Goal: Information Seeking & Learning: Find specific fact

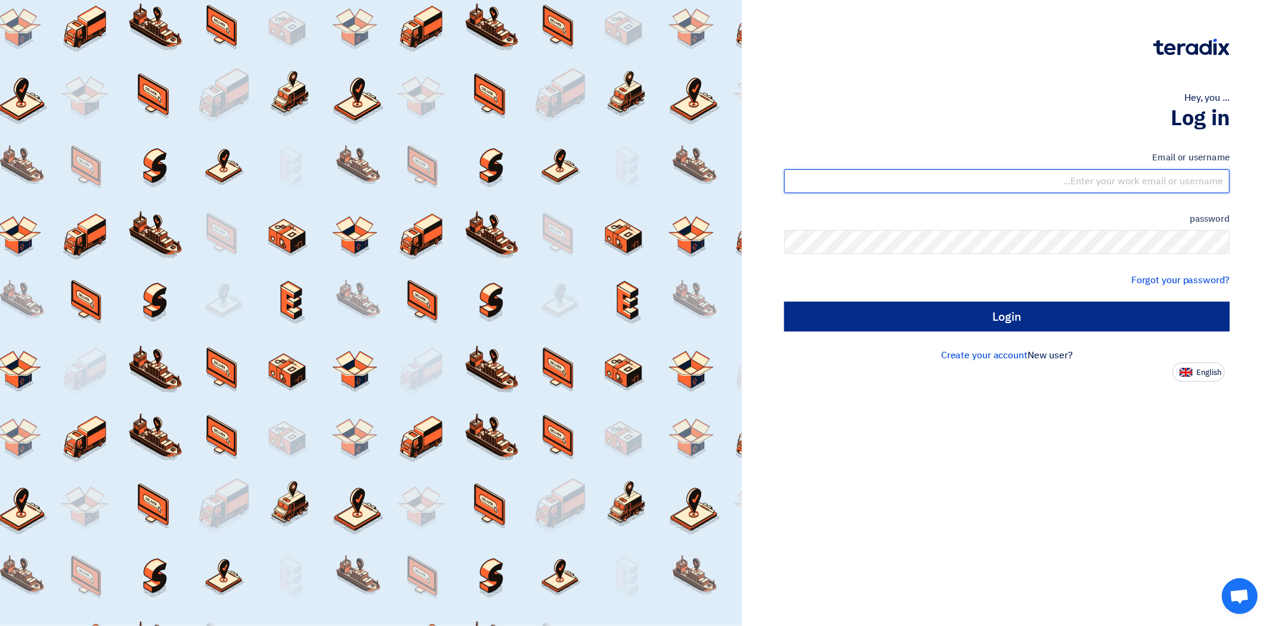
type input "[EMAIL_ADDRESS][PERSON_NAME][DOMAIN_NAME]"
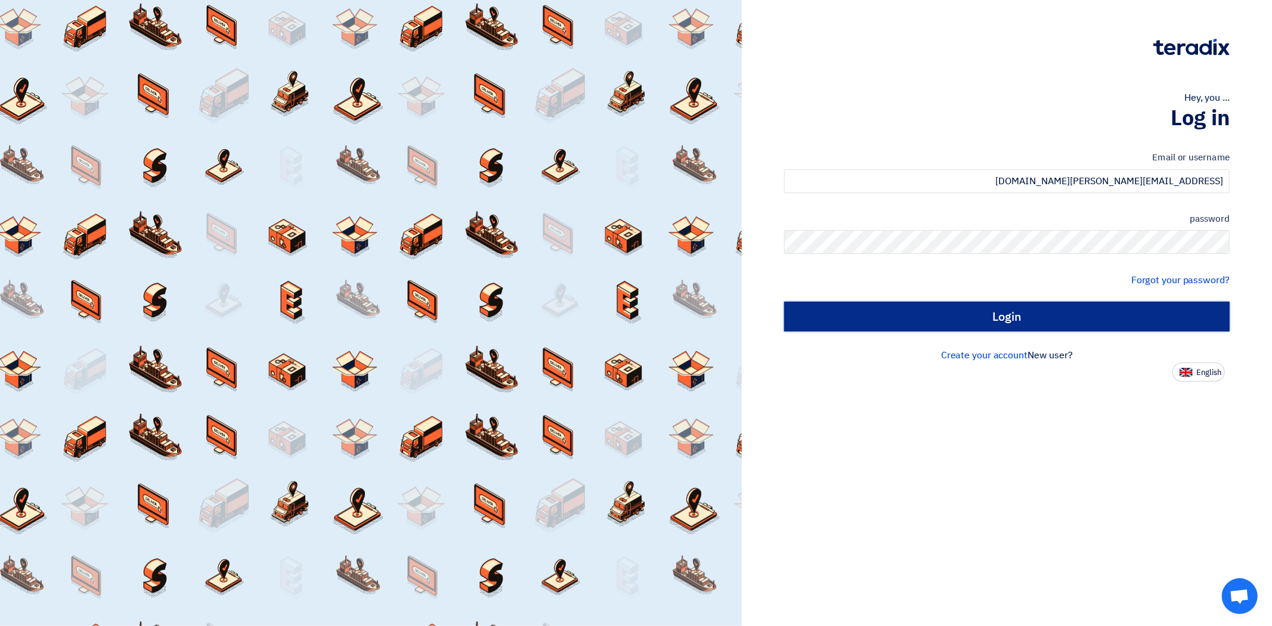
click at [1010, 319] on input "Login" at bounding box center [1006, 317] width 445 height 30
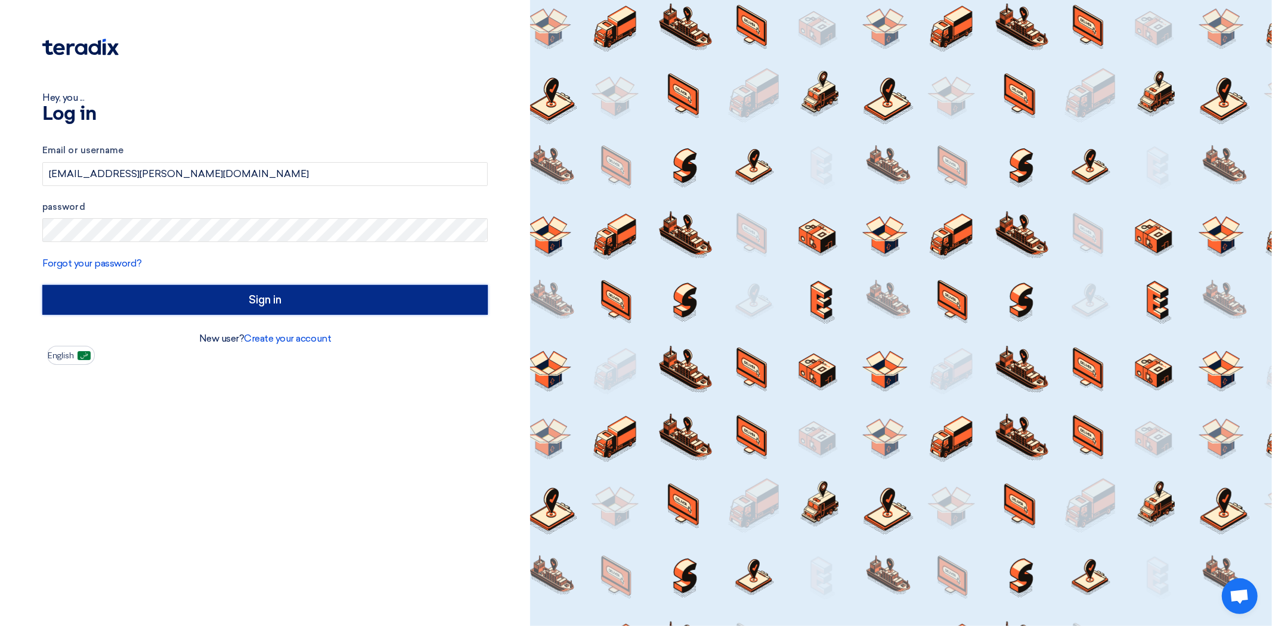
type input "Sign in"
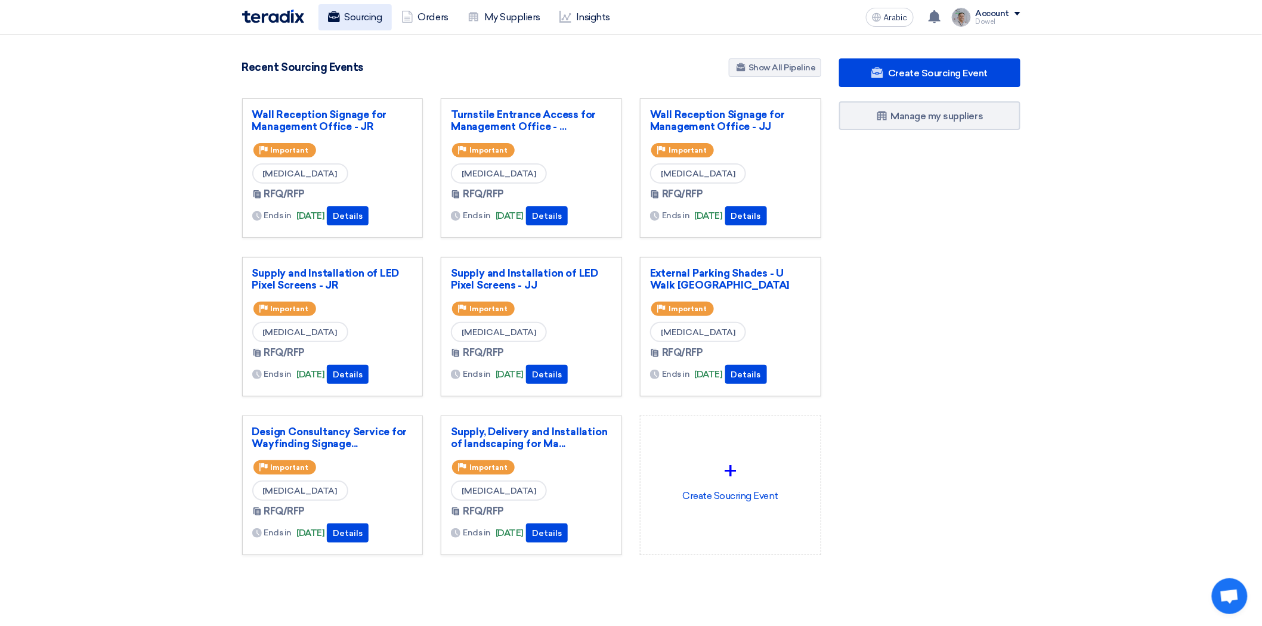
click at [364, 23] on font "Sourcing" at bounding box center [364, 17] width 38 height 14
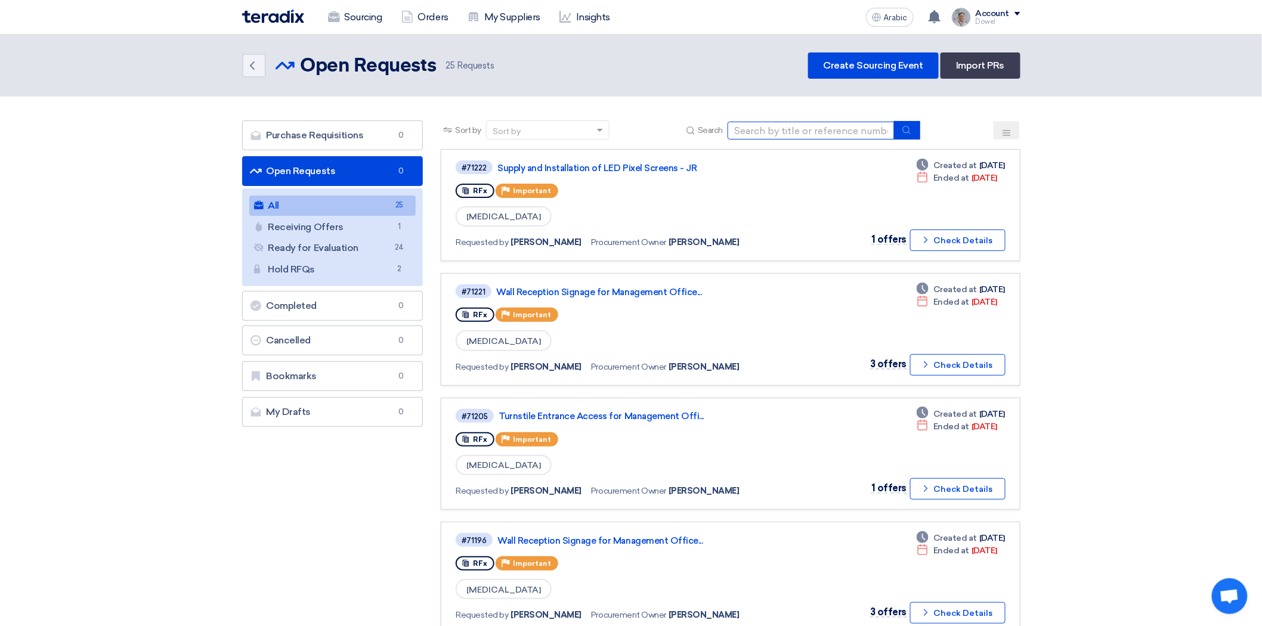
click at [813, 131] on input at bounding box center [810, 131] width 167 height 18
type input "mall furniture"
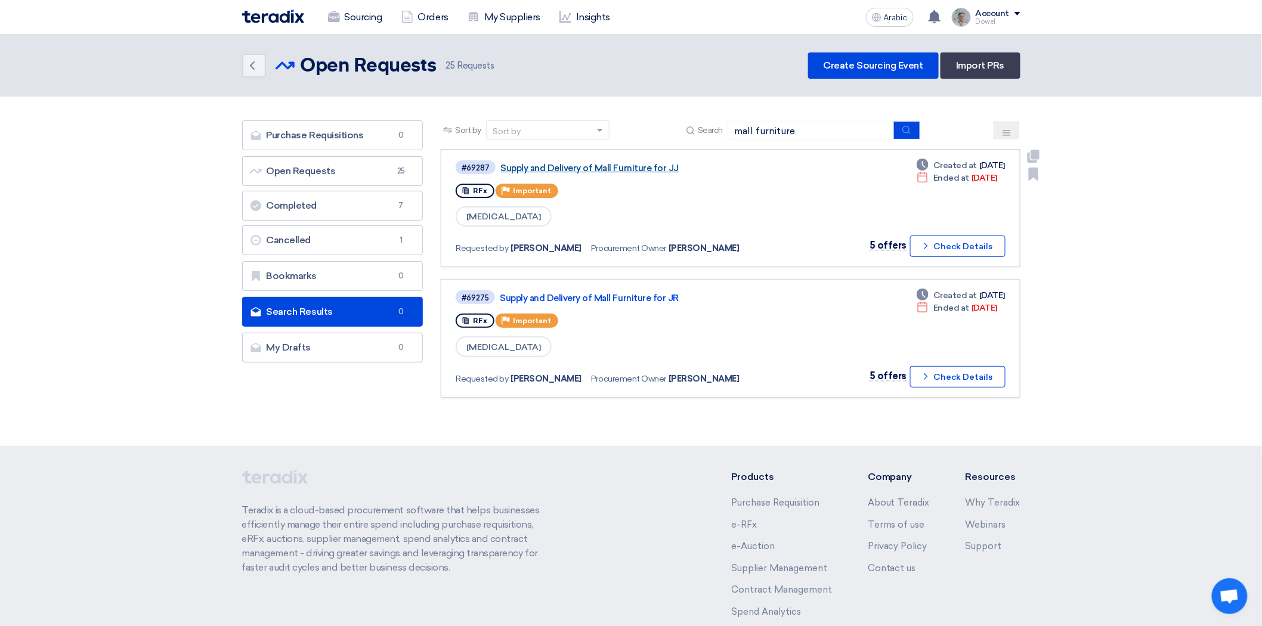
click at [560, 169] on font "Supply and Delivery of Mall Furniture for JJ" at bounding box center [589, 168] width 178 height 11
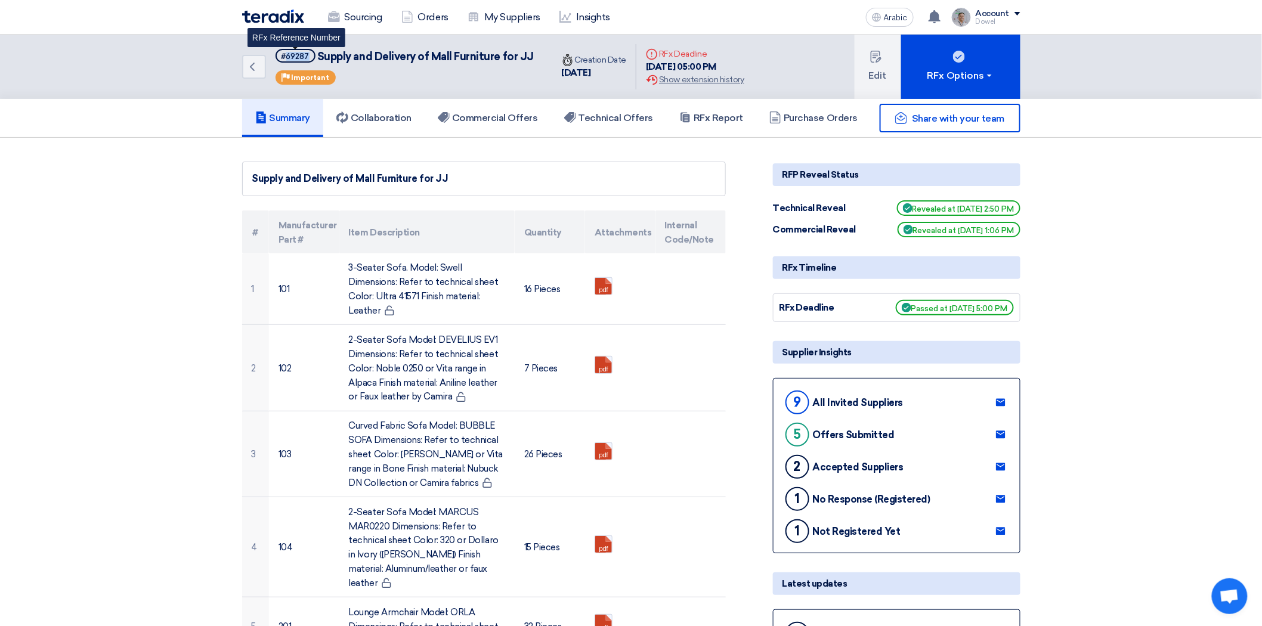
click at [287, 61] on span "#69287" at bounding box center [295, 56] width 40 height 14
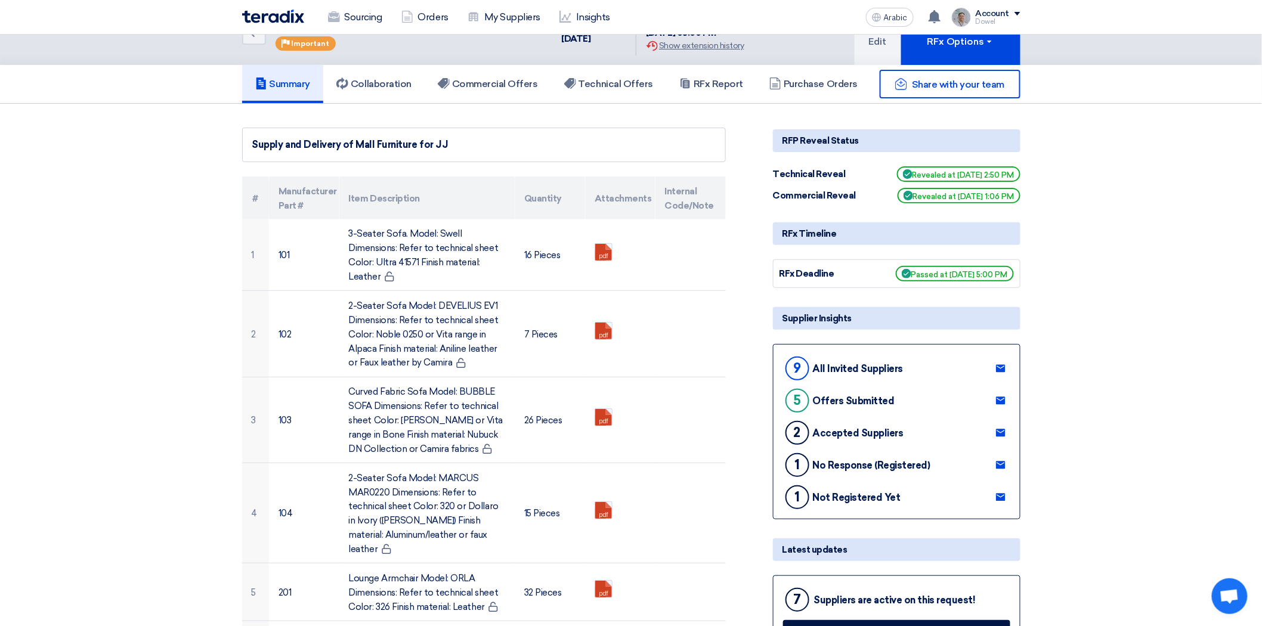
scroll to position [66, 0]
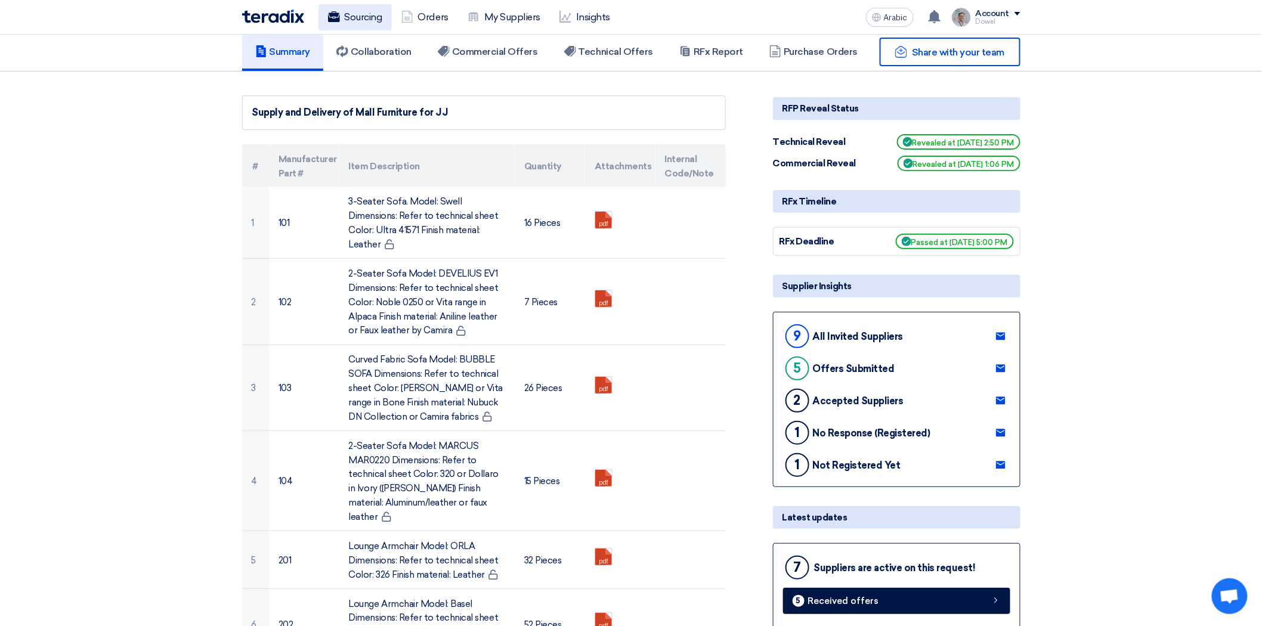
click at [373, 20] on font "Sourcing" at bounding box center [364, 16] width 38 height 11
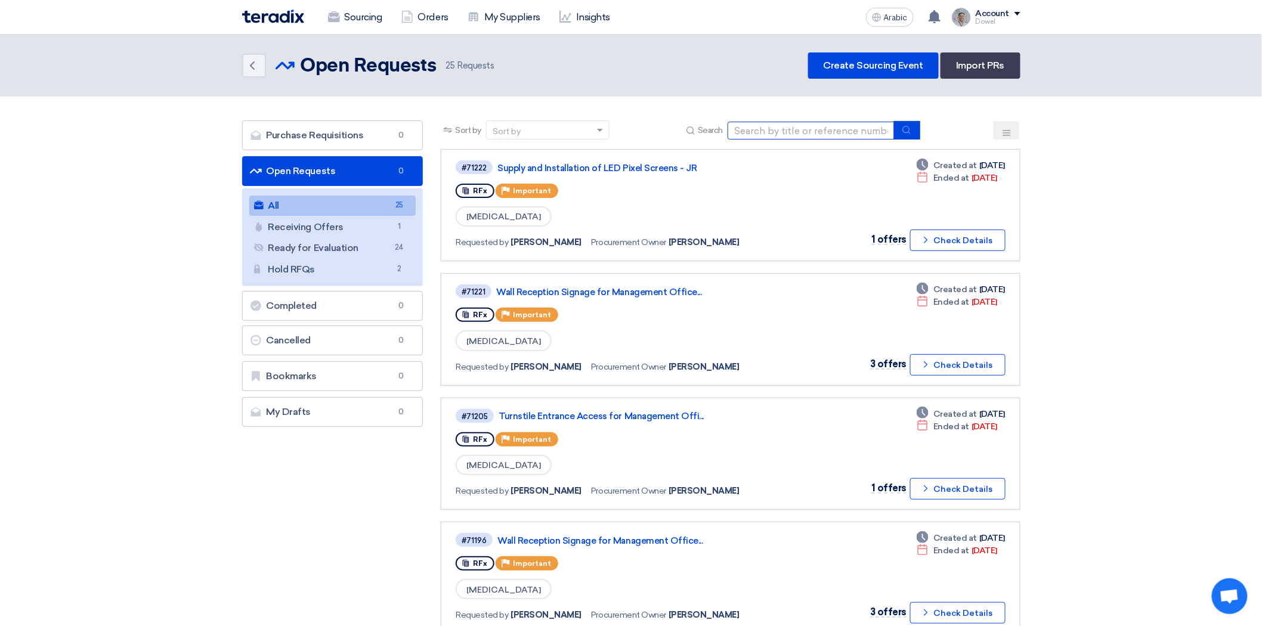
drag, startPoint x: 804, startPoint y: 126, endPoint x: 805, endPoint y: 137, distance: 11.4
click at [804, 126] on input at bounding box center [810, 131] width 167 height 18
click at [903, 127] on icon "submit" at bounding box center [906, 130] width 10 height 10
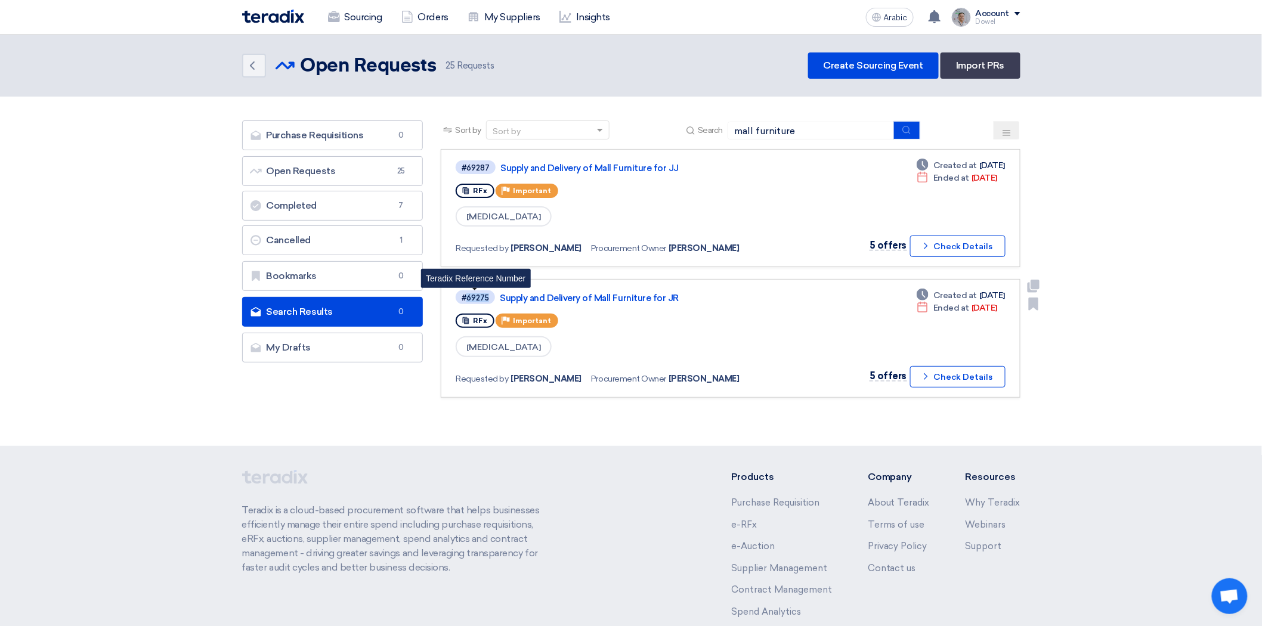
drag, startPoint x: 486, startPoint y: 294, endPoint x: 465, endPoint y: 296, distance: 21.5
click at [465, 296] on font "#69275" at bounding box center [474, 297] width 27 height 9
copy font "69275"
click at [813, 132] on input "mall furniture" at bounding box center [810, 131] width 167 height 18
drag, startPoint x: 809, startPoint y: 128, endPoint x: 693, endPoint y: 124, distance: 116.3
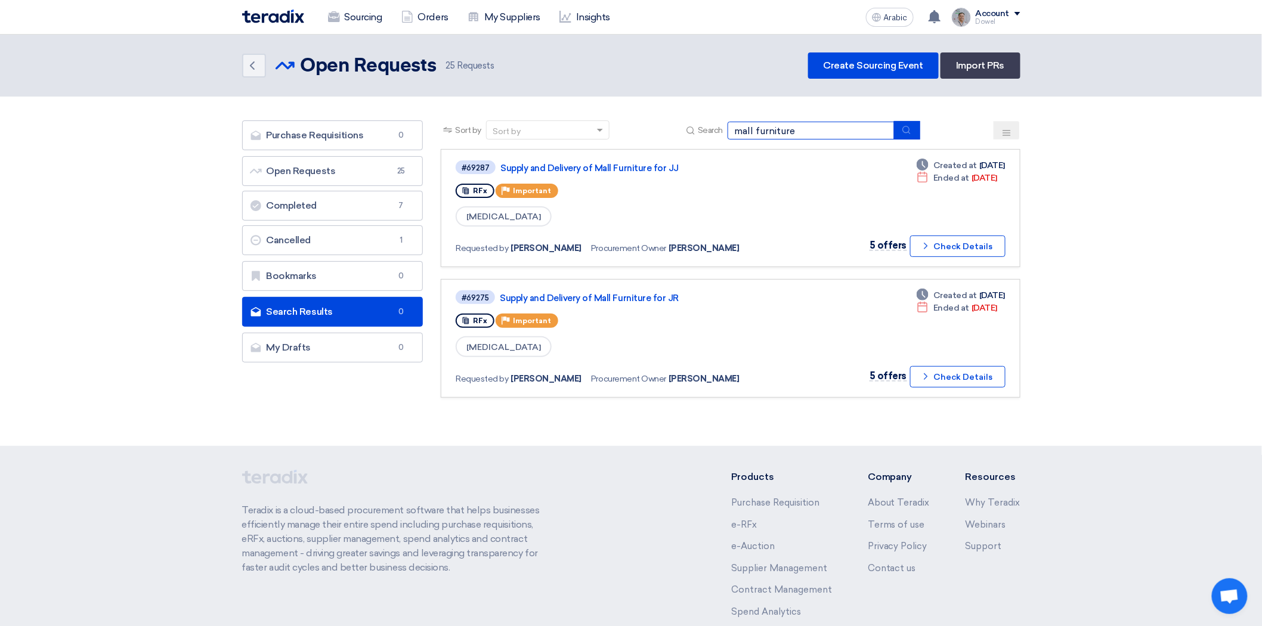
click at [693, 124] on div "Search mall furniture" at bounding box center [801, 130] width 237 height 18
click at [913, 129] on button "submit" at bounding box center [907, 130] width 26 height 18
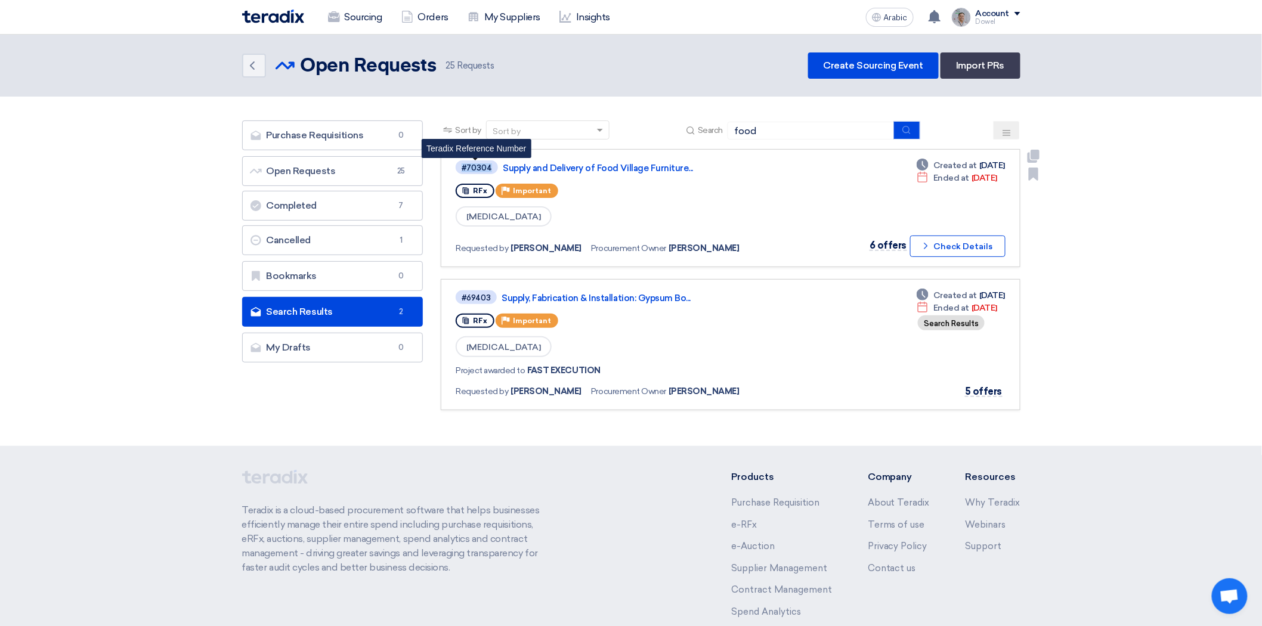
drag, startPoint x: 492, startPoint y: 166, endPoint x: 457, endPoint y: 168, distance: 34.7
click at [457, 168] on span "#70304" at bounding box center [476, 167] width 42 height 14
copy font "#70304"
drag, startPoint x: 788, startPoint y: 132, endPoint x: 630, endPoint y: 119, distance: 159.1
click at [630, 120] on div "Sort by Sort by Search food" at bounding box center [730, 134] width 579 height 29
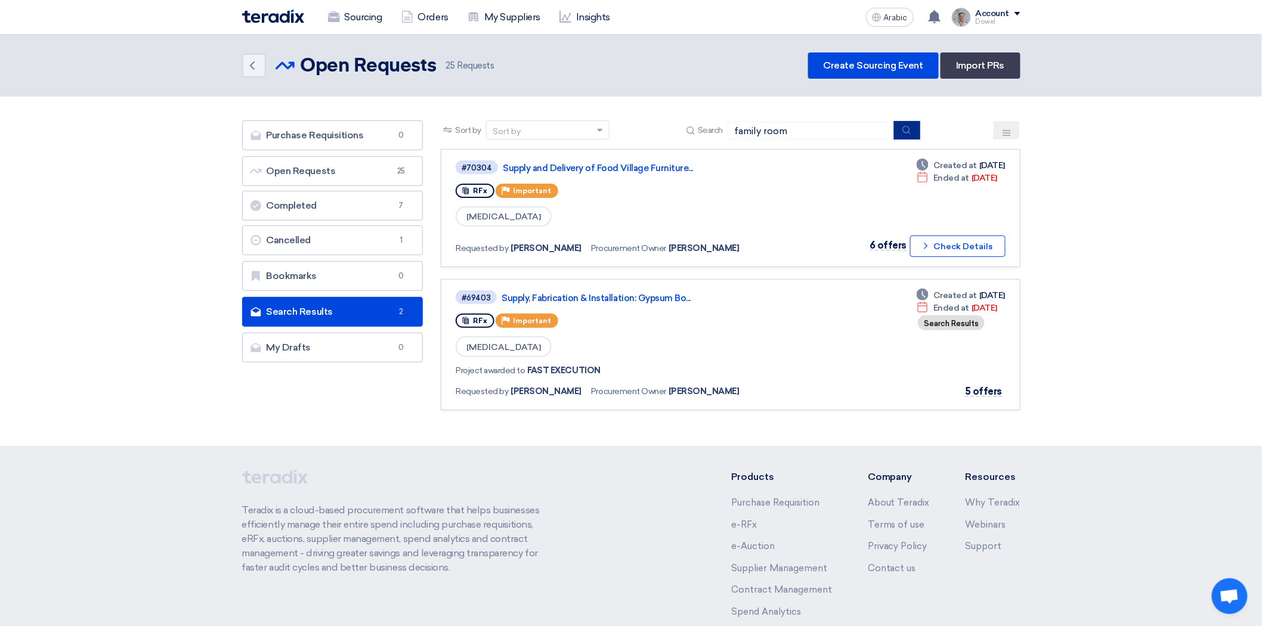
click at [903, 132] on icon "submit" at bounding box center [906, 130] width 10 height 10
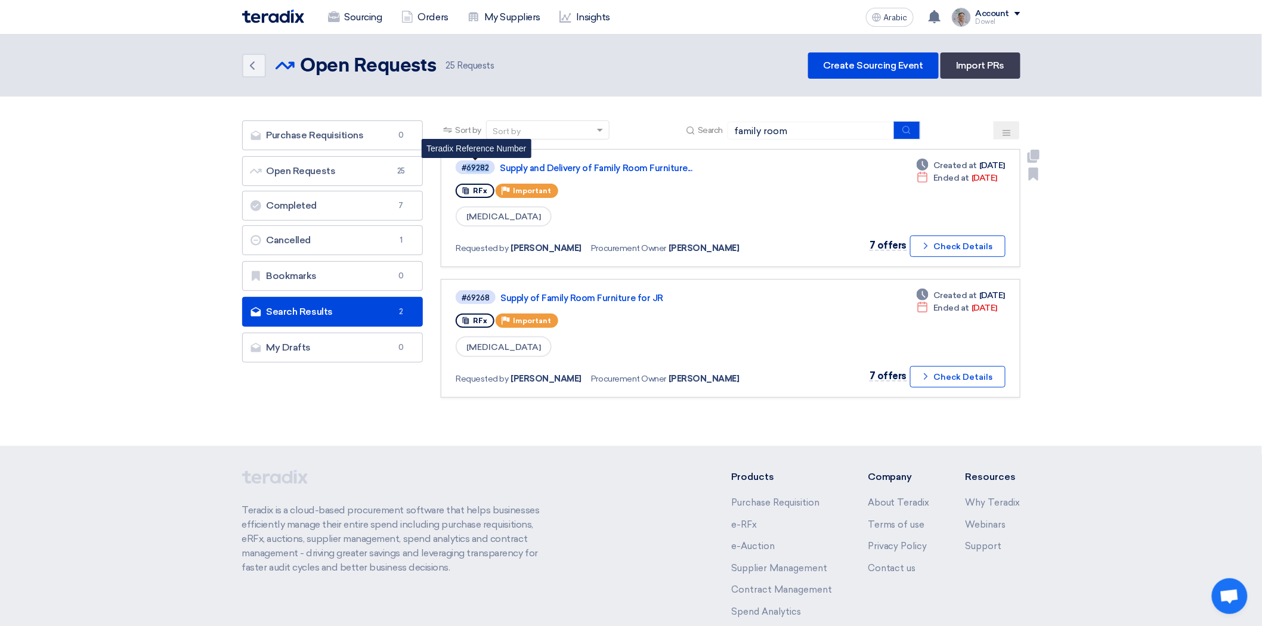
drag, startPoint x: 488, startPoint y: 164, endPoint x: 467, endPoint y: 168, distance: 21.2
click at [467, 168] on font "#69282" at bounding box center [474, 167] width 27 height 9
copy font "69282"
drag, startPoint x: 491, startPoint y: 294, endPoint x: 467, endPoint y: 299, distance: 25.0
click at [467, 299] on span "#69268" at bounding box center [475, 297] width 40 height 14
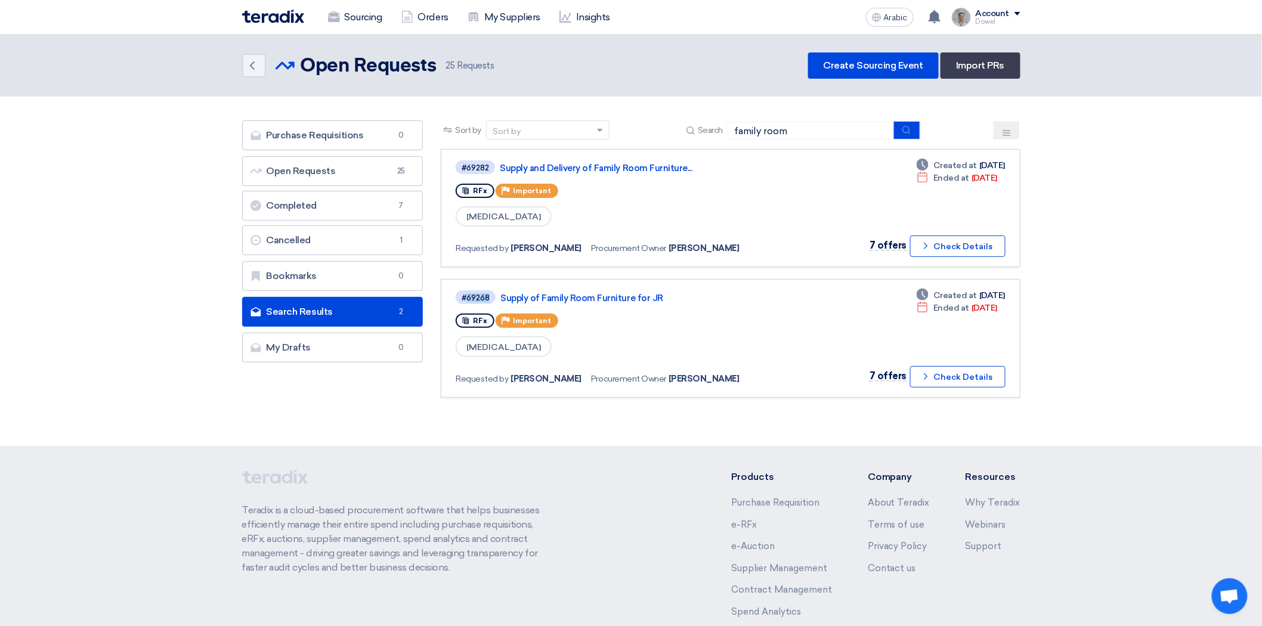
copy font "69268"
drag, startPoint x: 799, startPoint y: 132, endPoint x: 677, endPoint y: 116, distance: 123.2
click at [678, 117] on section "Purchase Requisitions Purchase Requisitions 0 Open Requests Open Requests 25 Co…" at bounding box center [631, 265] width 1262 height 337
click at [908, 130] on icon "submit" at bounding box center [906, 130] width 10 height 10
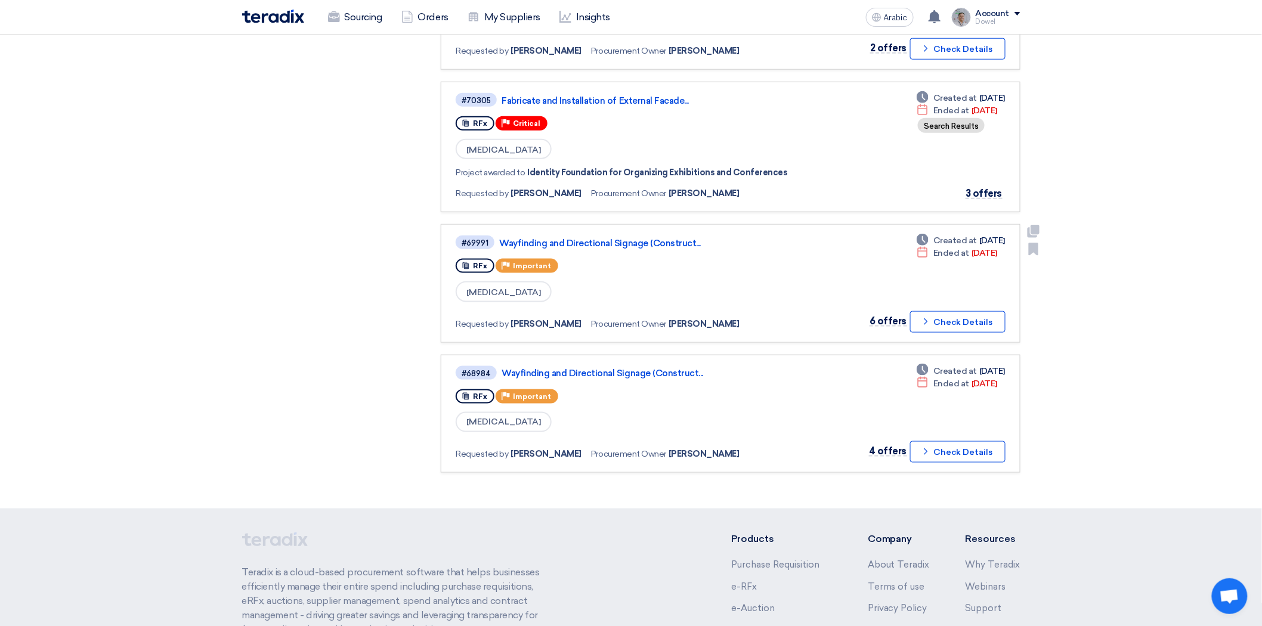
scroll to position [595, 0]
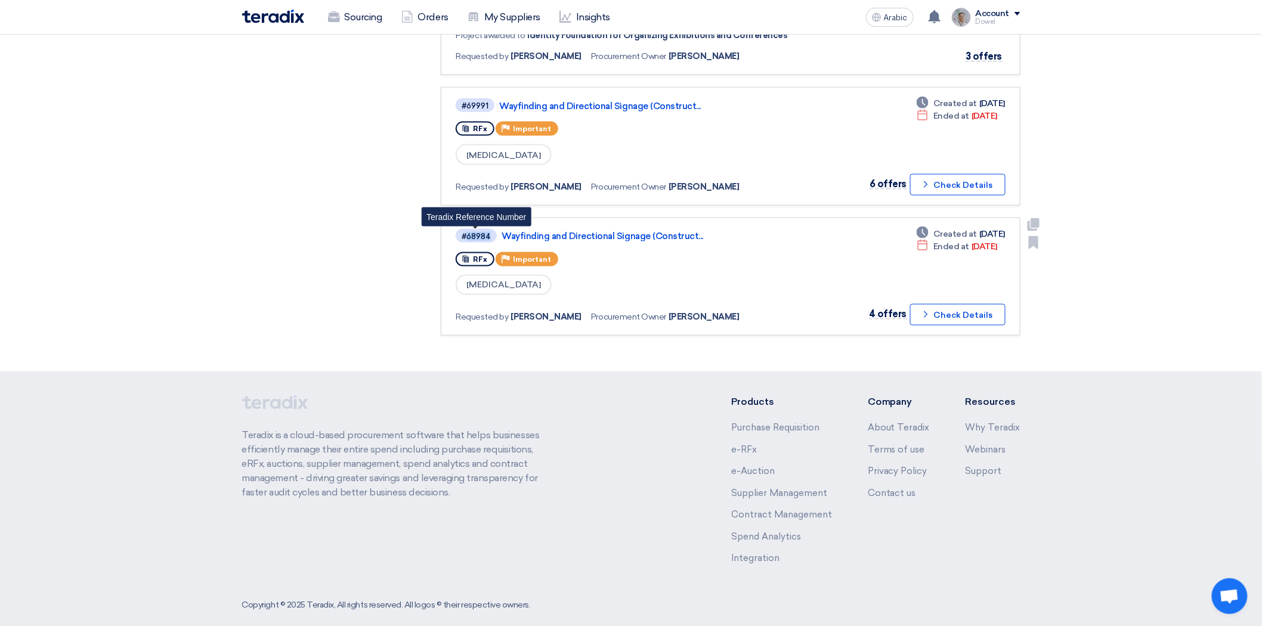
drag, startPoint x: 491, startPoint y: 222, endPoint x: 466, endPoint y: 225, distance: 25.2
click at [466, 229] on span "#68984" at bounding box center [475, 236] width 41 height 14
copy font "68984"
drag, startPoint x: 488, startPoint y: 95, endPoint x: 485, endPoint y: 159, distance: 63.8
click at [466, 98] on span "#69991" at bounding box center [474, 105] width 39 height 14
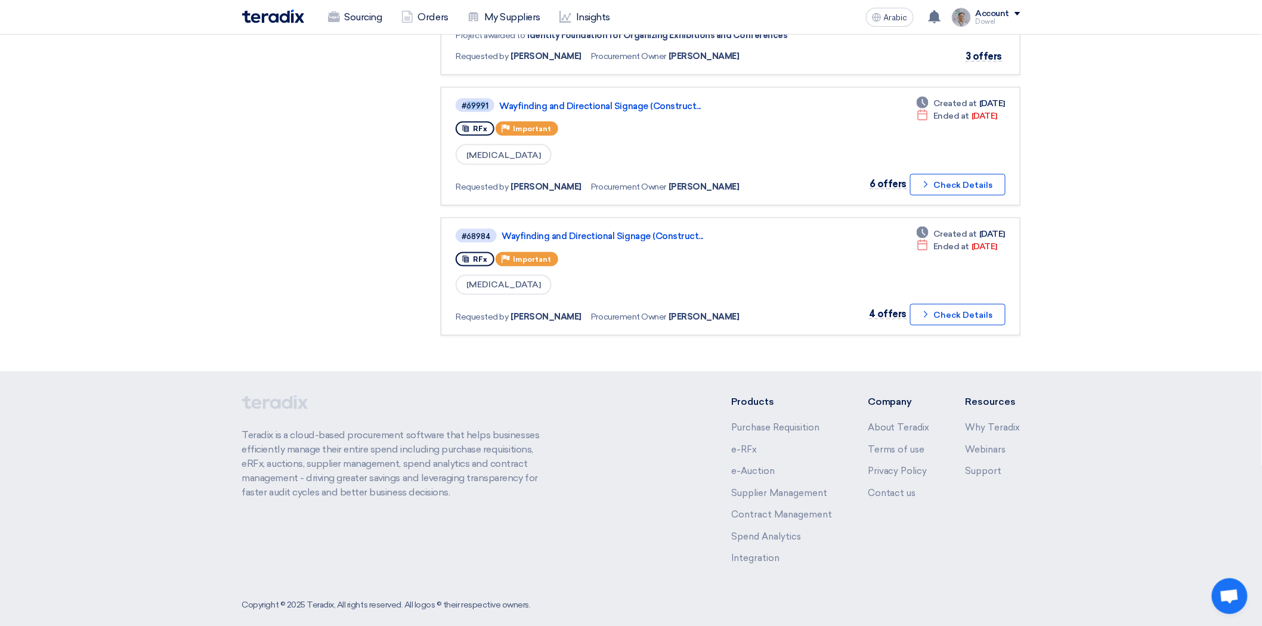
copy font "69991"
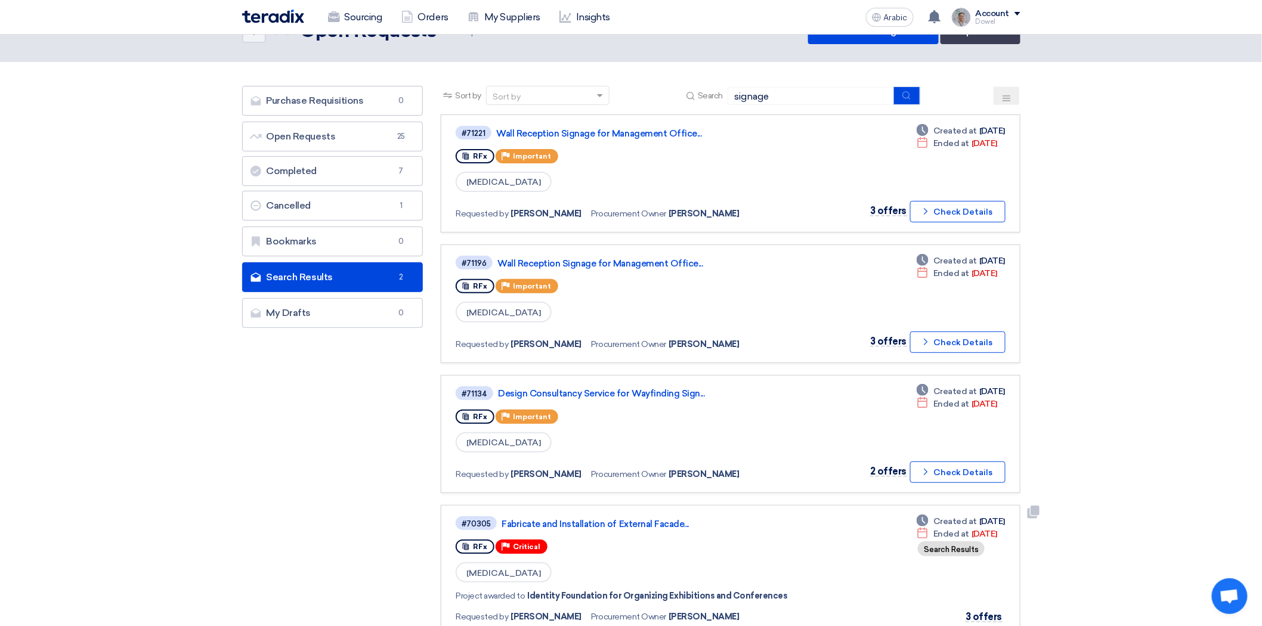
scroll to position [0, 0]
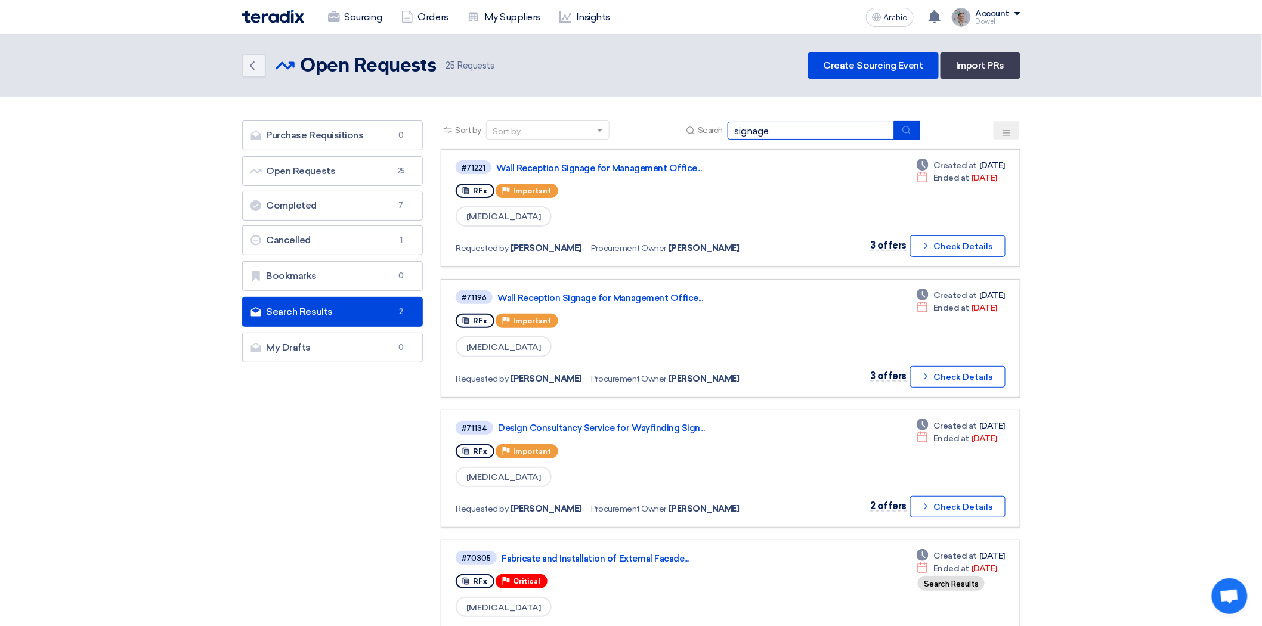
click at [794, 130] on input "signage" at bounding box center [810, 131] width 167 height 18
drag, startPoint x: 789, startPoint y: 132, endPoint x: 696, endPoint y: 120, distance: 93.2
click at [696, 121] on div "Search signage" at bounding box center [801, 130] width 237 height 18
type input "desk"
click at [911, 127] on icon "submit" at bounding box center [906, 130] width 10 height 10
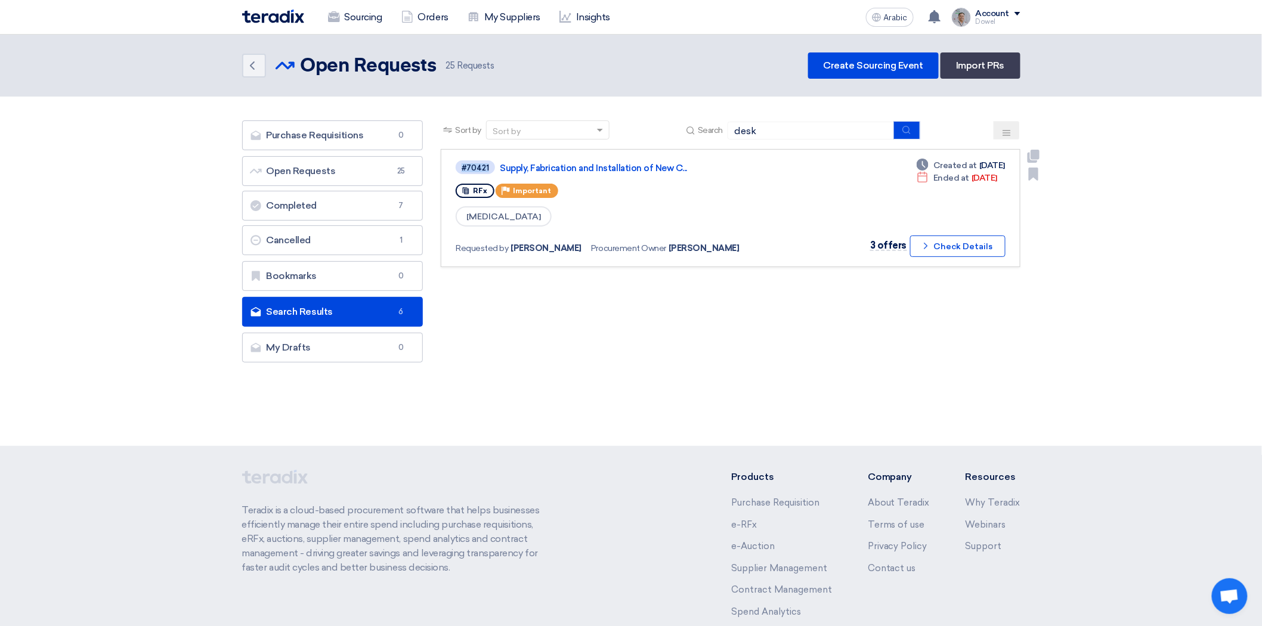
drag, startPoint x: 490, startPoint y: 163, endPoint x: 451, endPoint y: 165, distance: 38.8
click at [451, 165] on link "#70421 Supply, Fabrication and Installation of New C... RFx Priority Important …" at bounding box center [730, 208] width 579 height 118
copy font "#70421"
